Goal: Communication & Community: Answer question/provide support

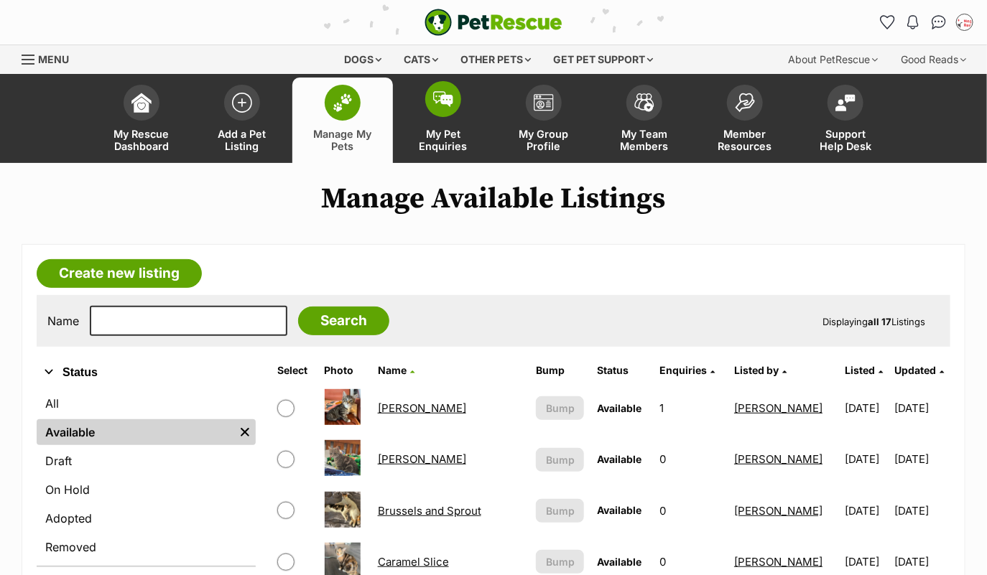
click at [443, 85] on span at bounding box center [443, 99] width 36 height 36
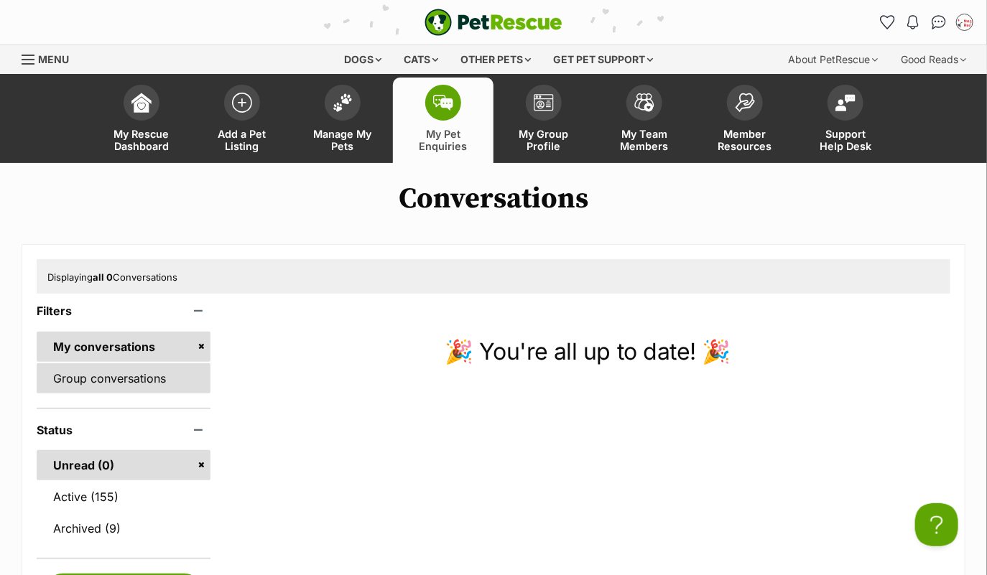
click at [138, 384] on link "Group conversations" at bounding box center [124, 379] width 174 height 30
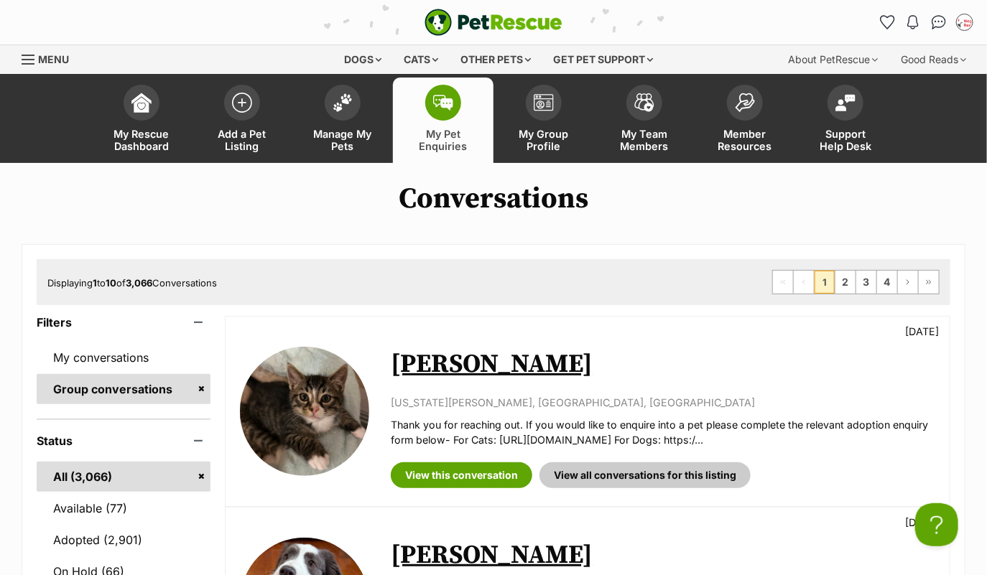
scroll to position [32, 0]
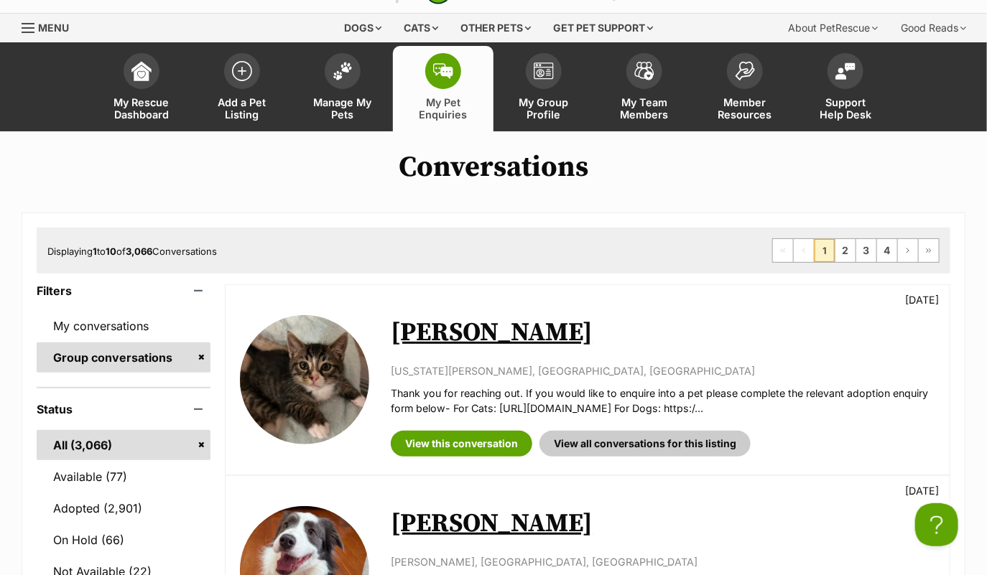
click at [427, 318] on link "[PERSON_NAME]" at bounding box center [492, 333] width 202 height 32
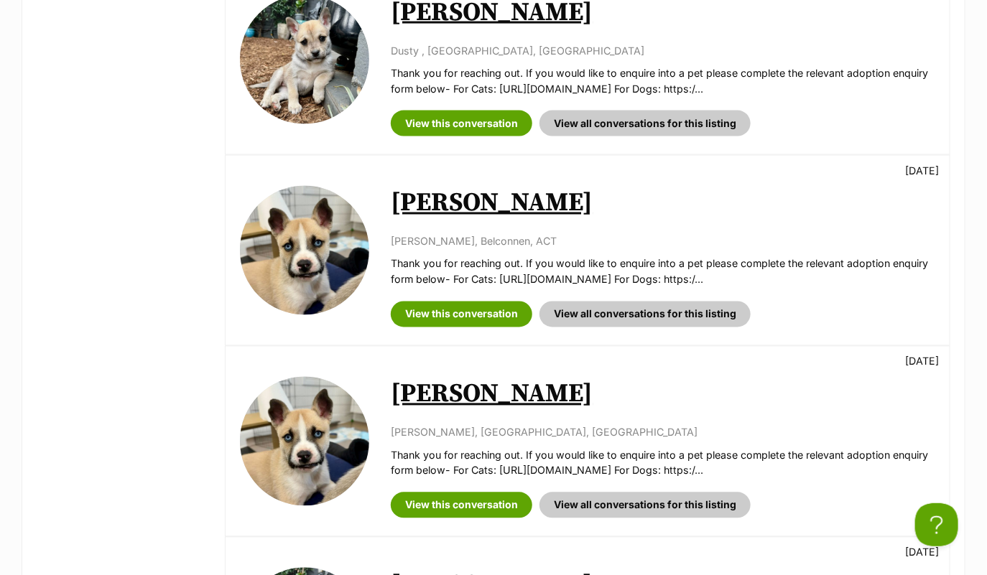
scroll to position [929, 0]
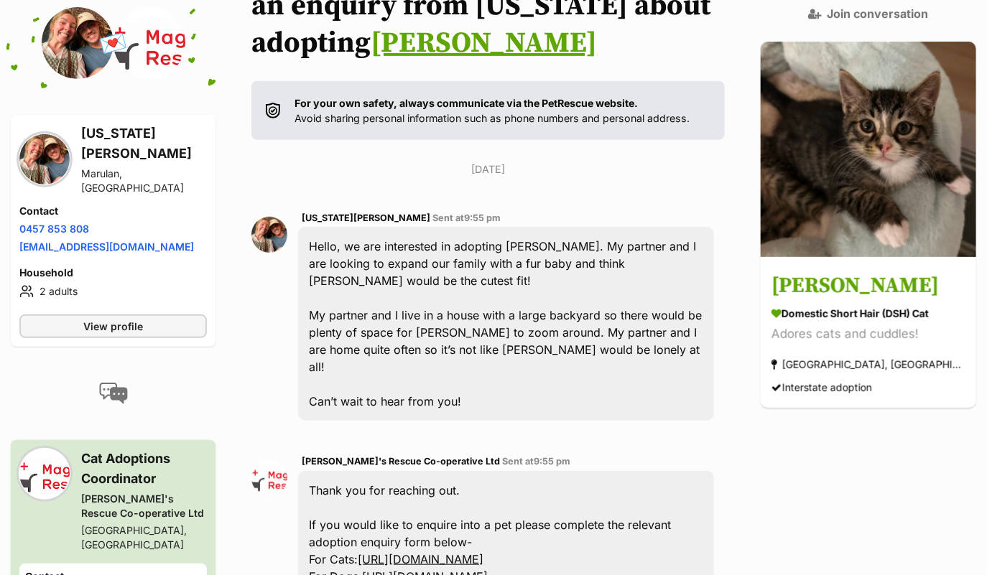
scroll to position [228, 0]
